Goal: Task Accomplishment & Management: Use online tool/utility

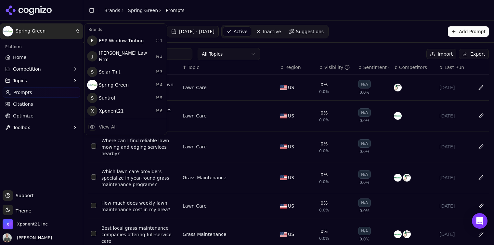
click at [44, 32] on html "Spring Green Platform Home Competition Topics Prompts Citations Optimize Toolbo…" at bounding box center [247, 122] width 494 height 245
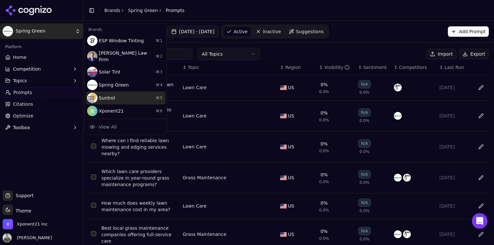
click at [113, 92] on div "Suntrol ⌘ 5" at bounding box center [126, 97] width 80 height 13
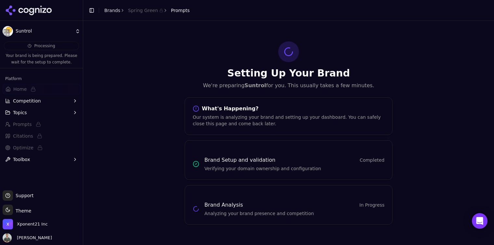
drag, startPoint x: 223, startPoint y: 105, endPoint x: 262, endPoint y: 134, distance: 49.0
click at [223, 105] on div "What's Happening?" at bounding box center [289, 108] width 192 height 6
click at [371, 160] on span "Completed" at bounding box center [372, 160] width 25 height 6
drag, startPoint x: 207, startPoint y: 210, endPoint x: 124, endPoint y: 45, distance: 184.5
click at [206, 204] on div "Brand Analysis In Progress Analyzing your brand presence and competition" at bounding box center [294, 209] width 180 height 16
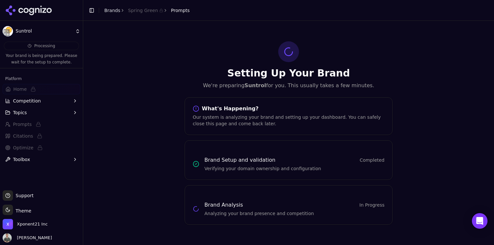
drag, startPoint x: 178, startPoint y: 11, endPoint x: 0, endPoint y: 91, distance: 195.1
click at [178, 11] on span "Prompts" at bounding box center [180, 10] width 19 height 6
click at [25, 27] on html "Suntrol Processing Your brand is being prepared. Please wait for the setup to c…" at bounding box center [247, 122] width 494 height 245
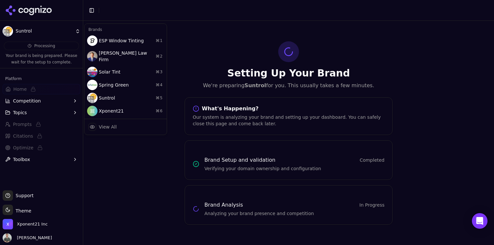
drag, startPoint x: 17, startPoint y: 15, endPoint x: 20, endPoint y: 12, distance: 4.6
click at [20, 12] on html "Suntrol Processing Your brand is being prepared. Please wait for the setup to c…" at bounding box center [247, 122] width 494 height 245
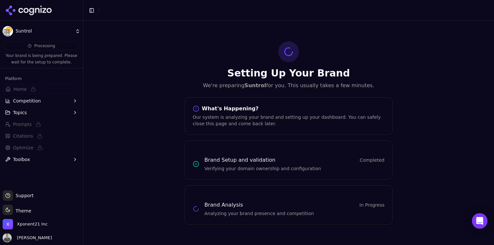
click at [20, 12] on icon at bounding box center [21, 10] width 5 height 5
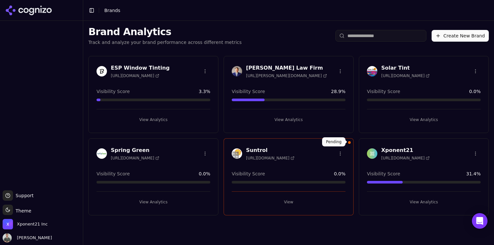
click at [349, 143] on div at bounding box center [349, 142] width 3 height 3
click at [157, 118] on button "View Analytics" at bounding box center [153, 119] width 114 height 10
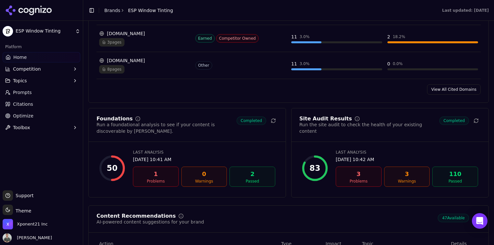
scroll to position [766, 0]
click at [273, 122] on icon at bounding box center [273, 121] width 4 height 2
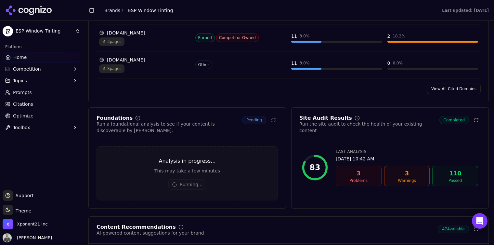
click at [358, 170] on div "3" at bounding box center [358, 173] width 40 height 9
click at [410, 171] on div "3" at bounding box center [407, 173] width 40 height 9
drag, startPoint x: 316, startPoint y: 160, endPoint x: 325, endPoint y: 127, distance: 34.1
click at [319, 147] on div "83 Last Analysis Aug 21, 2025, 10:42 AM 3 Problems 3 Warnings 110 Passed" at bounding box center [389, 167] width 181 height 42
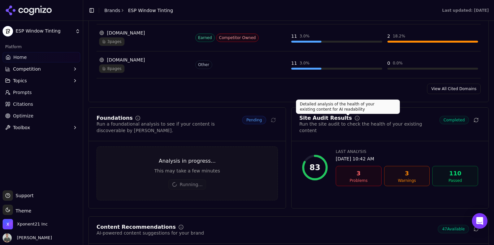
click at [355, 120] on circle at bounding box center [357, 118] width 4 height 4
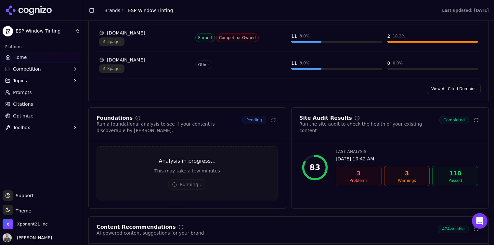
click at [354, 171] on div "3" at bounding box center [358, 173] width 40 height 9
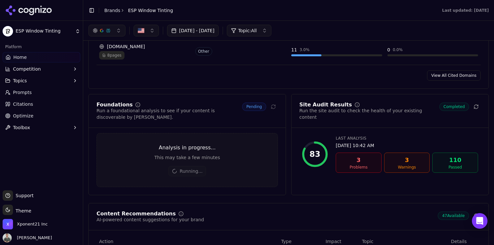
scroll to position [764, 0]
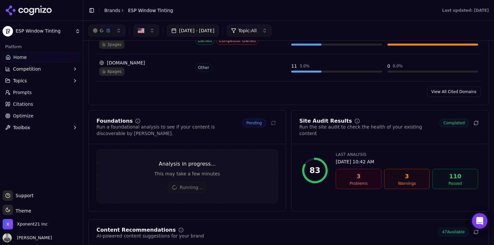
click at [78, 81] on button "Topics" at bounding box center [42, 80] width 78 height 10
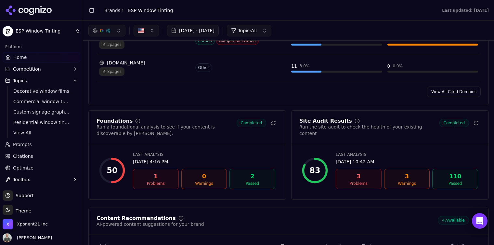
click at [122, 180] on div "50" at bounding box center [112, 170] width 26 height 26
click at [57, 182] on button "Toolbox" at bounding box center [42, 179] width 78 height 10
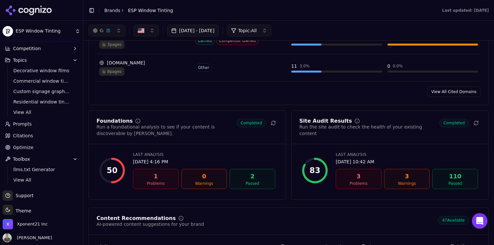
click at [46, 146] on link "Optimize" at bounding box center [42, 147] width 78 height 10
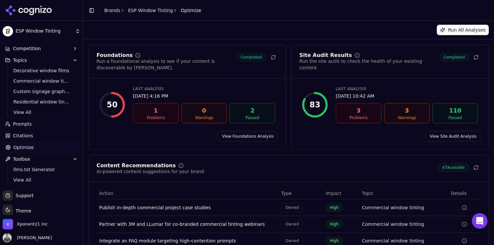
click at [112, 101] on div "50" at bounding box center [112, 104] width 11 height 10
click at [162, 116] on div "Problems" at bounding box center [156, 117] width 40 height 5
click at [253, 133] on link "View Foundations Analysis" at bounding box center [248, 136] width 60 height 10
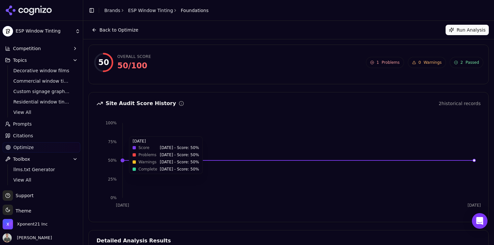
scroll to position [1, 0]
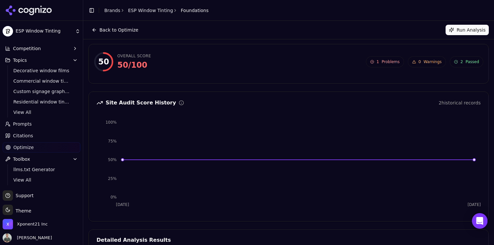
click at [38, 145] on link "Optimize" at bounding box center [42, 147] width 78 height 10
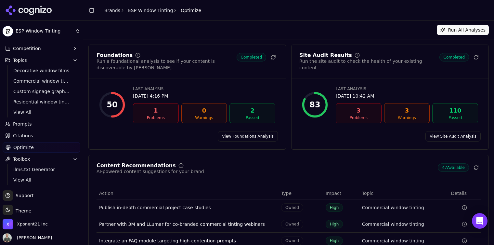
scroll to position [0, 0]
click at [448, 134] on link "View Site Audit Analysis" at bounding box center [452, 136] width 55 height 10
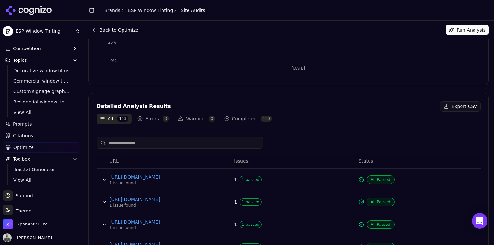
scroll to position [135, 0]
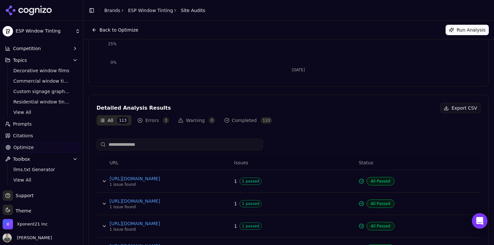
click at [146, 120] on button "Errors 3" at bounding box center [153, 120] width 38 height 10
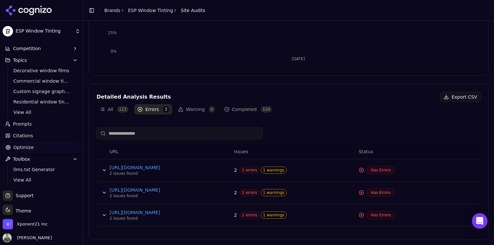
scroll to position [145, 0]
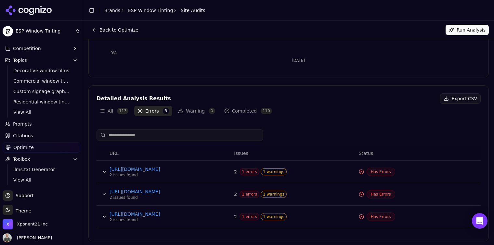
click at [243, 173] on span "1 errors" at bounding box center [249, 171] width 20 height 7
click at [102, 172] on button "Data table" at bounding box center [104, 171] width 10 height 10
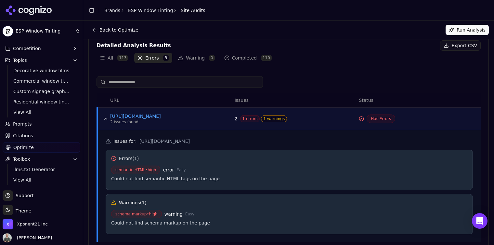
scroll to position [186, 0]
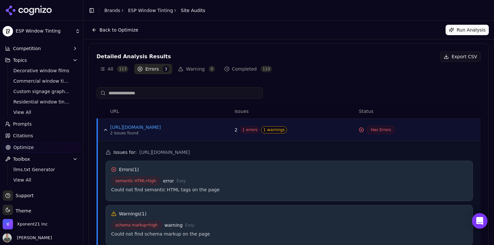
click at [107, 129] on button "Data table" at bounding box center [105, 129] width 10 height 10
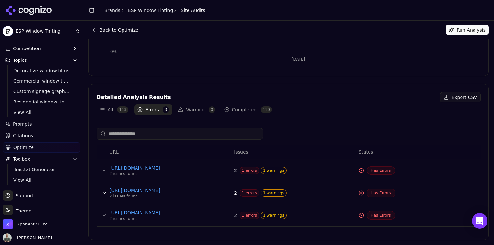
scroll to position [146, 0]
click at [115, 109] on button "All 113" at bounding box center [113, 109] width 35 height 10
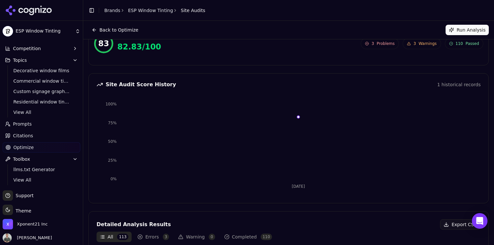
scroll to position [0, 0]
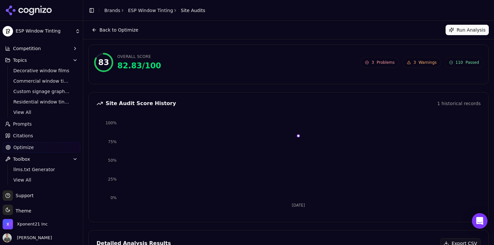
click at [48, 125] on link "Prompts" at bounding box center [42, 124] width 78 height 10
